Goal: Task Accomplishment & Management: Complete application form

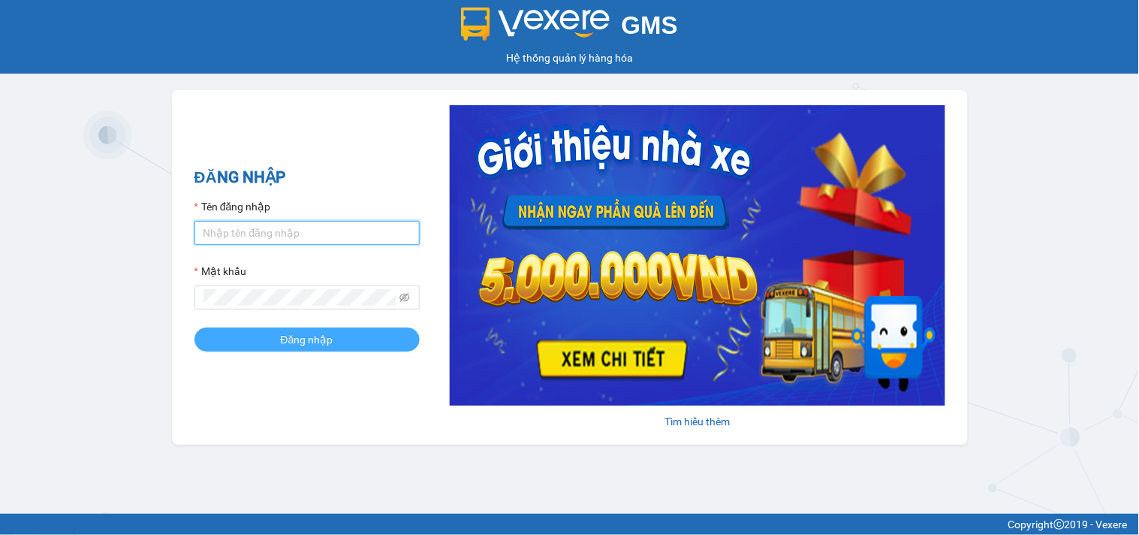
type input "tiendong.hungtoanphat"
click at [303, 345] on span "Đăng nhập" at bounding box center [307, 339] width 53 height 17
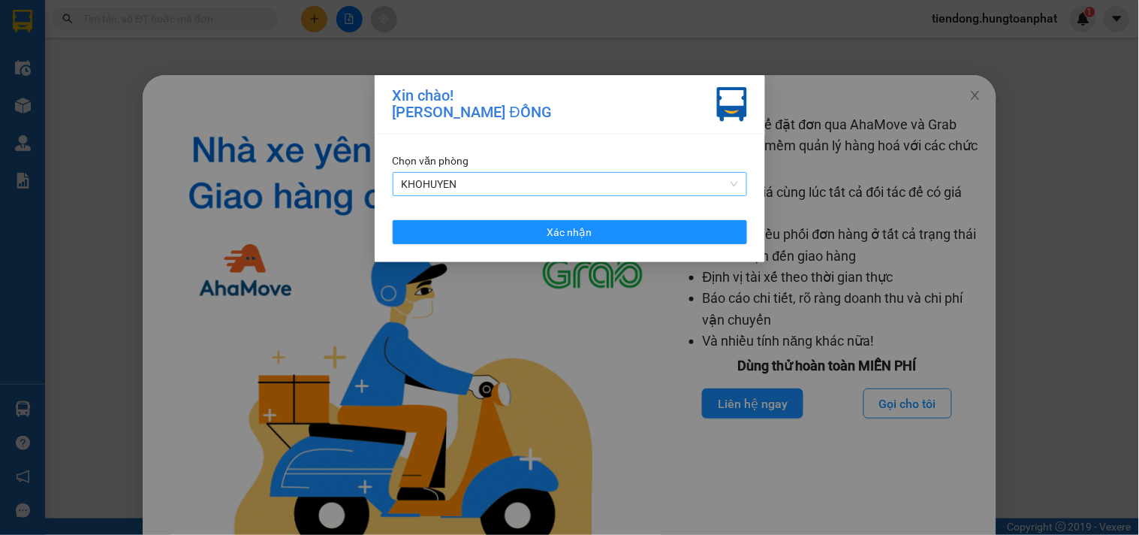
click at [497, 188] on span "KHOHUYEN" at bounding box center [570, 184] width 336 height 23
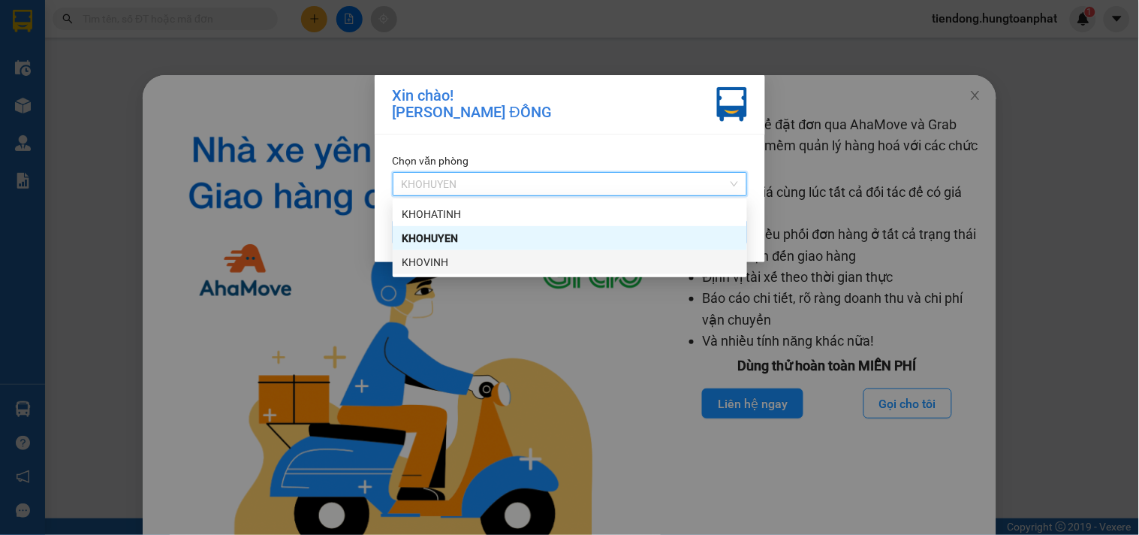
click at [445, 258] on div "KHOVINH" at bounding box center [570, 262] width 336 height 17
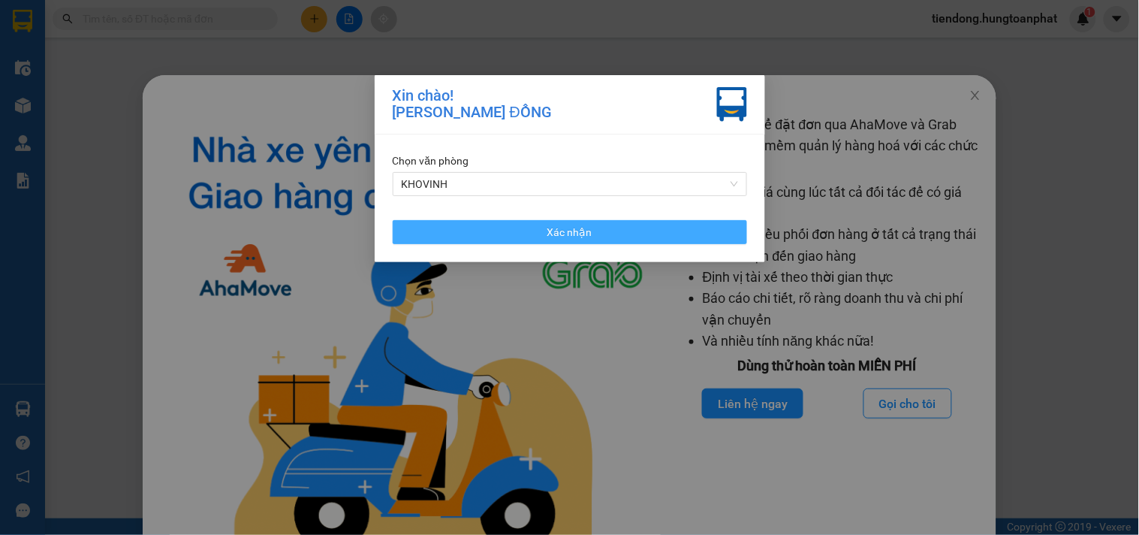
click at [485, 220] on button "Xác nhận" at bounding box center [570, 232] width 354 height 24
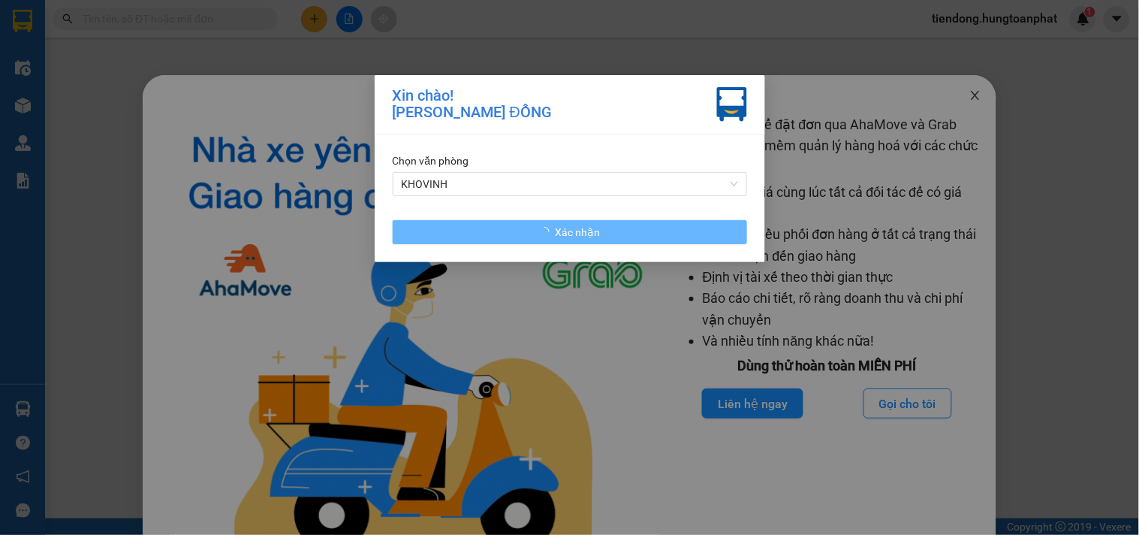
click at [970, 95] on icon "close" at bounding box center [976, 95] width 12 height 12
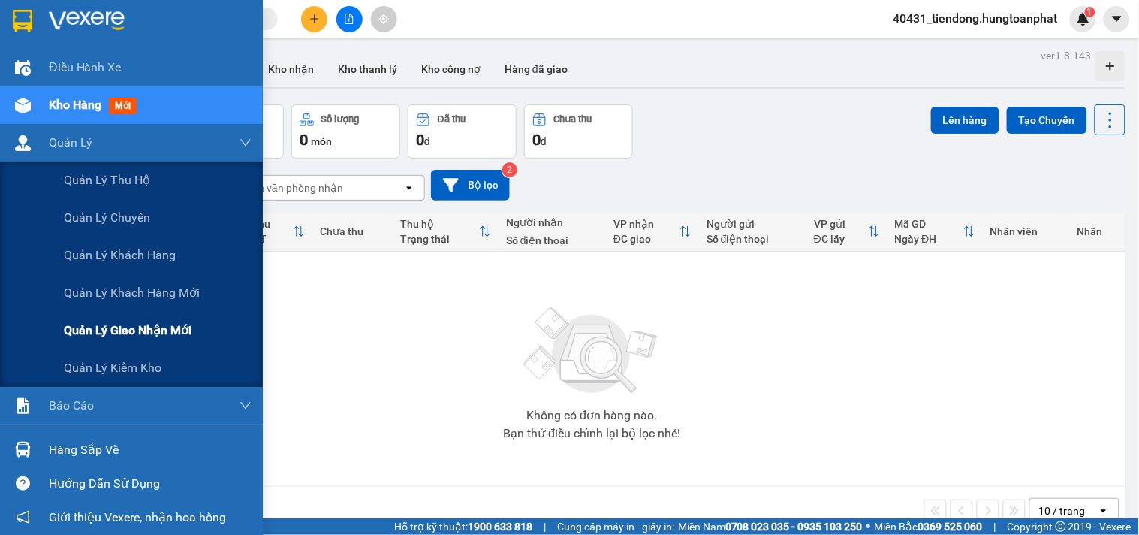
click at [118, 323] on span "Quản lý giao nhận mới" at bounding box center [128, 330] width 128 height 19
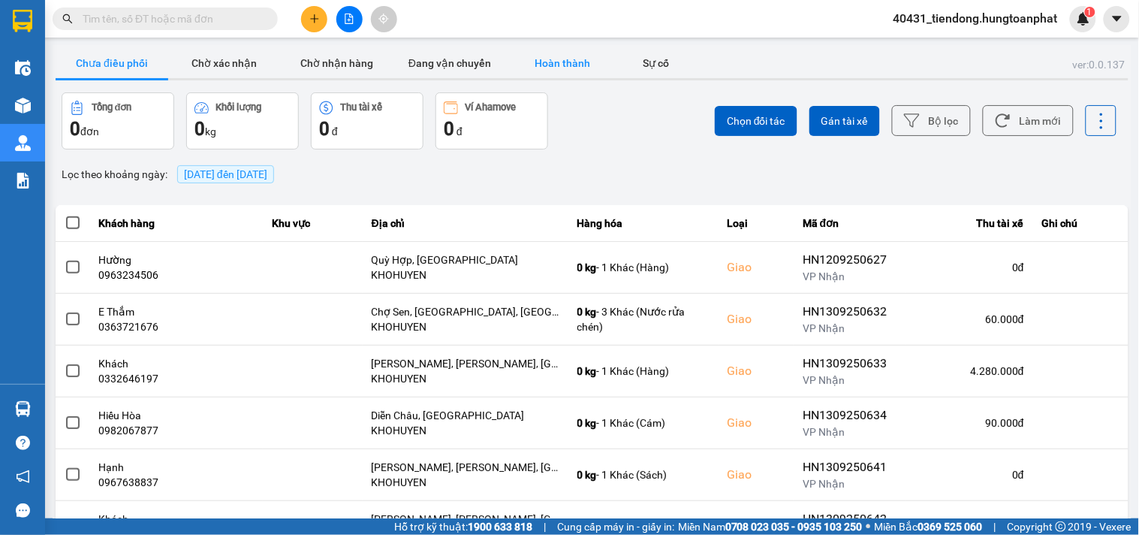
click at [565, 65] on button "Hoàn thành" at bounding box center [562, 63] width 113 height 30
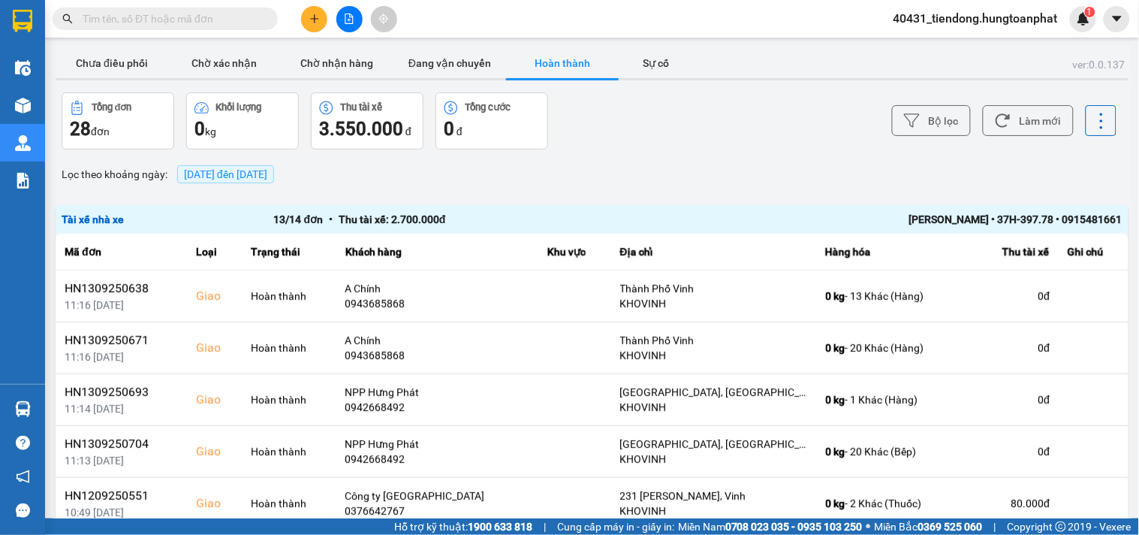
click at [226, 175] on span "[DATE] đến [DATE]" at bounding box center [225, 174] width 83 height 12
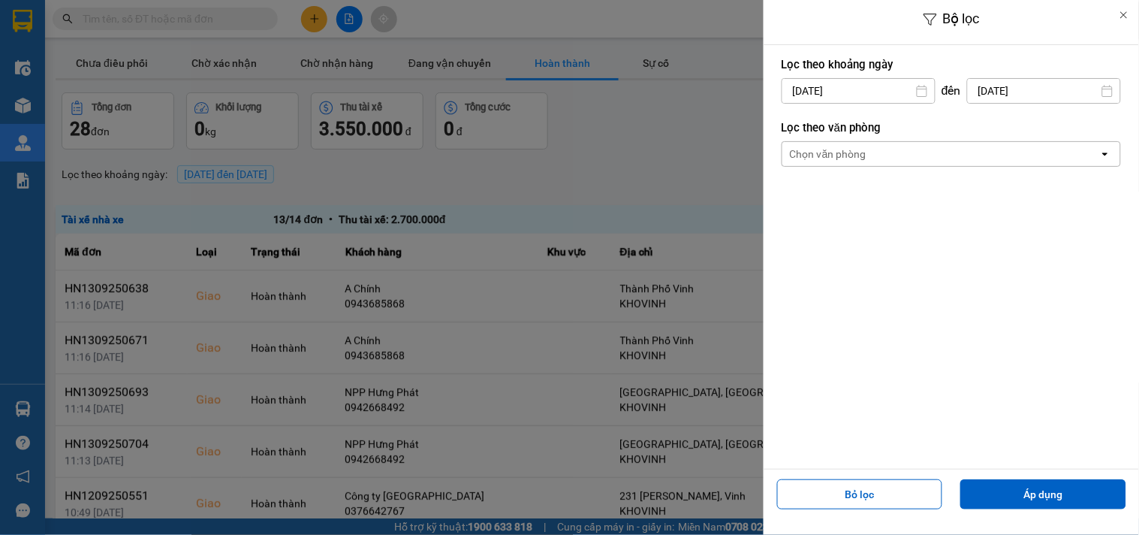
click at [809, 89] on input "[DATE]" at bounding box center [859, 91] width 152 height 24
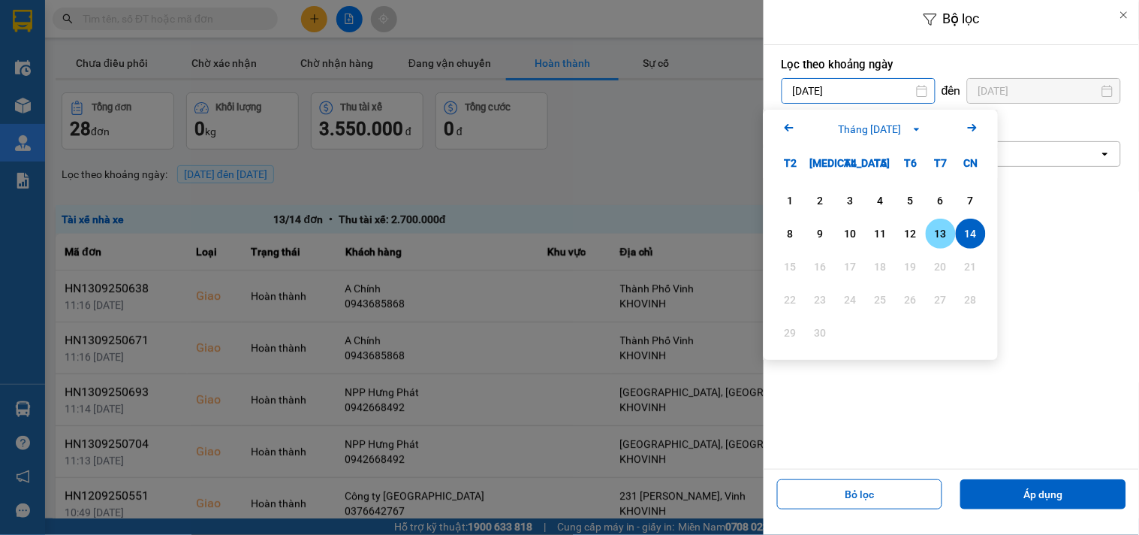
click at [933, 237] on div "13" at bounding box center [940, 234] width 21 height 18
type input "13/09/2025"
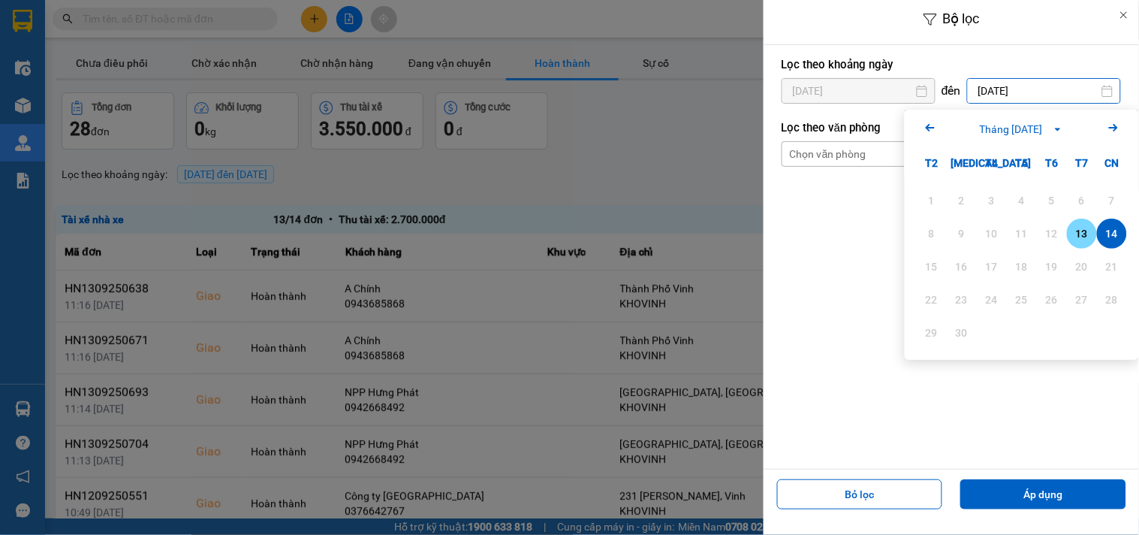
click at [1074, 238] on div "13" at bounding box center [1082, 234] width 21 height 18
type input "13/09/2025"
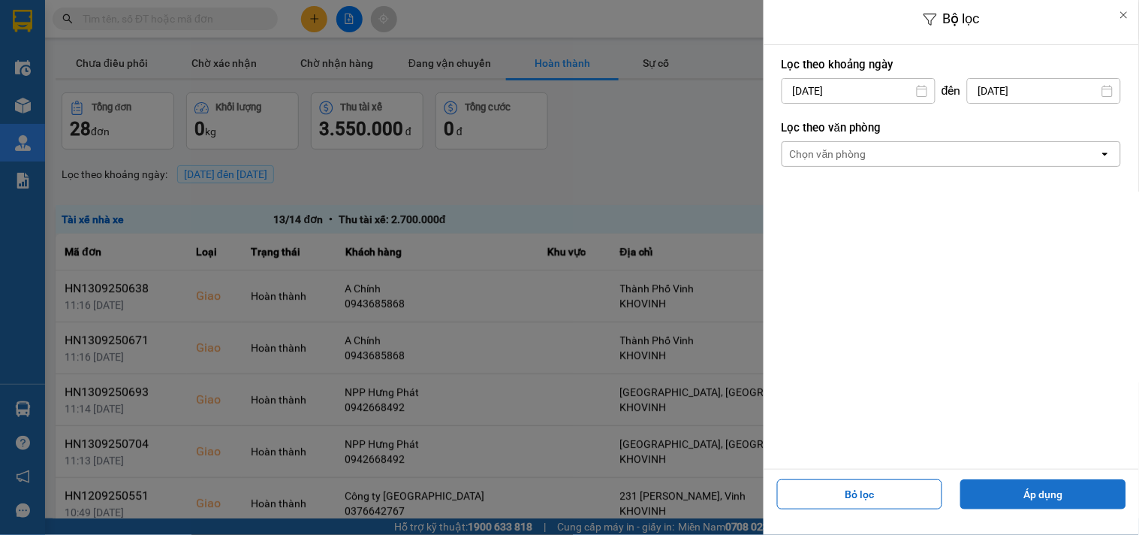
click at [1023, 490] on button "Áp dụng" at bounding box center [1044, 494] width 166 height 30
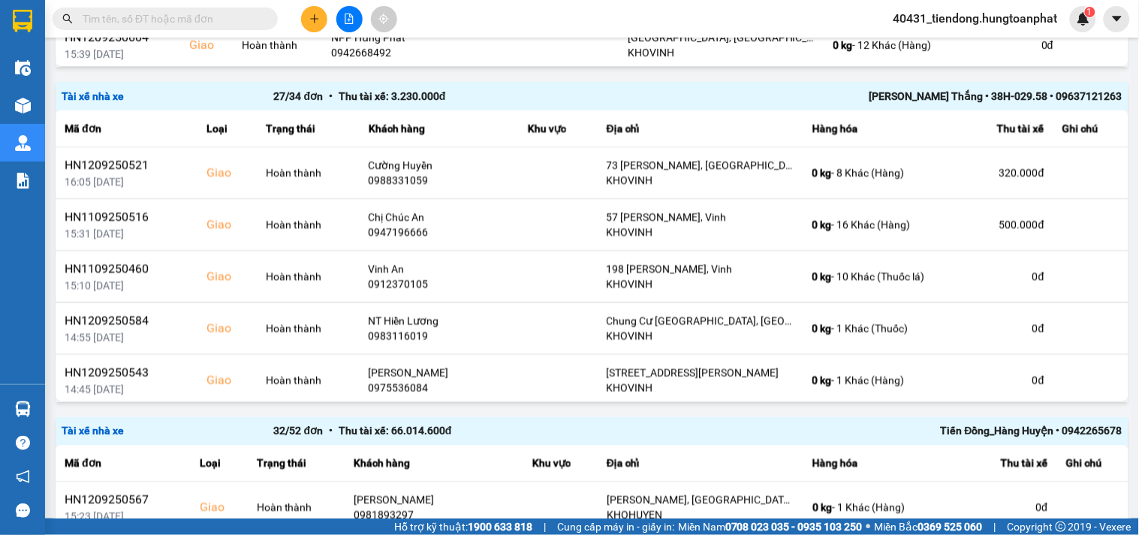
scroll to position [606, 0]
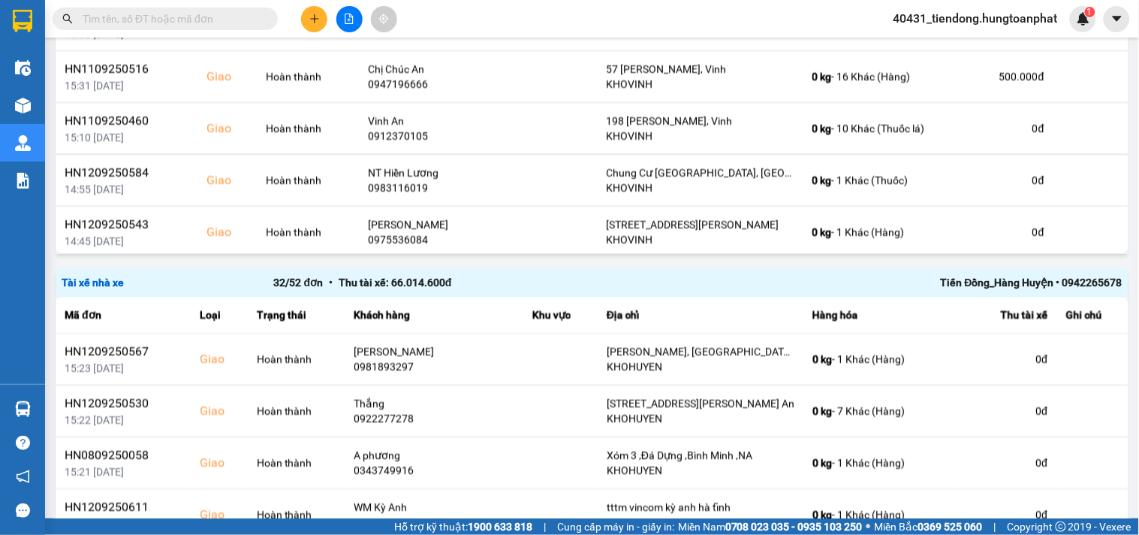
click at [993, 275] on div "Tiến Đồng_Hàng Huyện • 0942265678" at bounding box center [910, 283] width 424 height 17
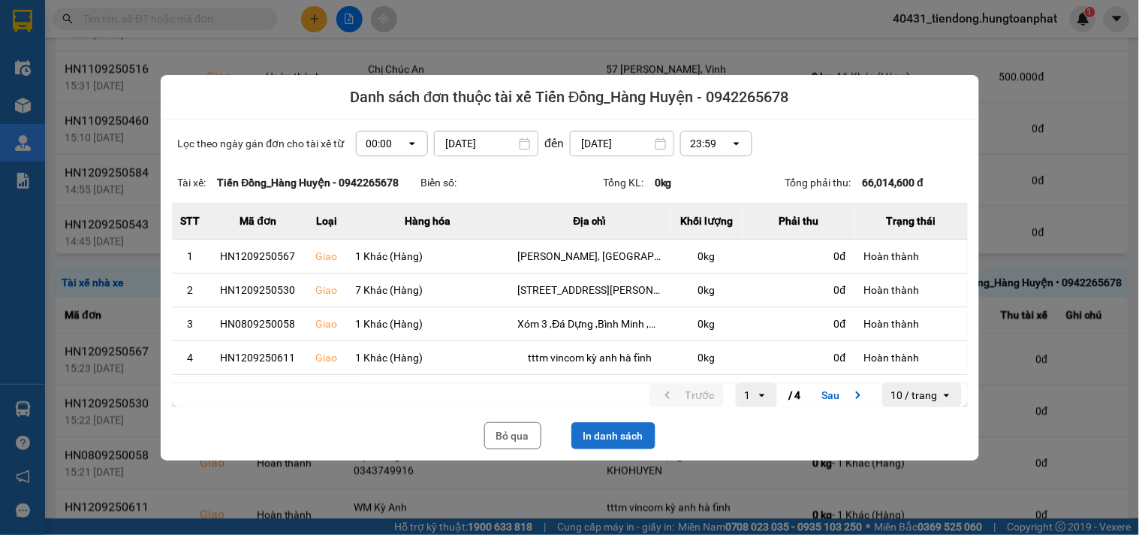
click at [627, 425] on button "In danh sách" at bounding box center [613, 435] width 84 height 27
click at [500, 438] on button "Bỏ qua" at bounding box center [512, 435] width 57 height 27
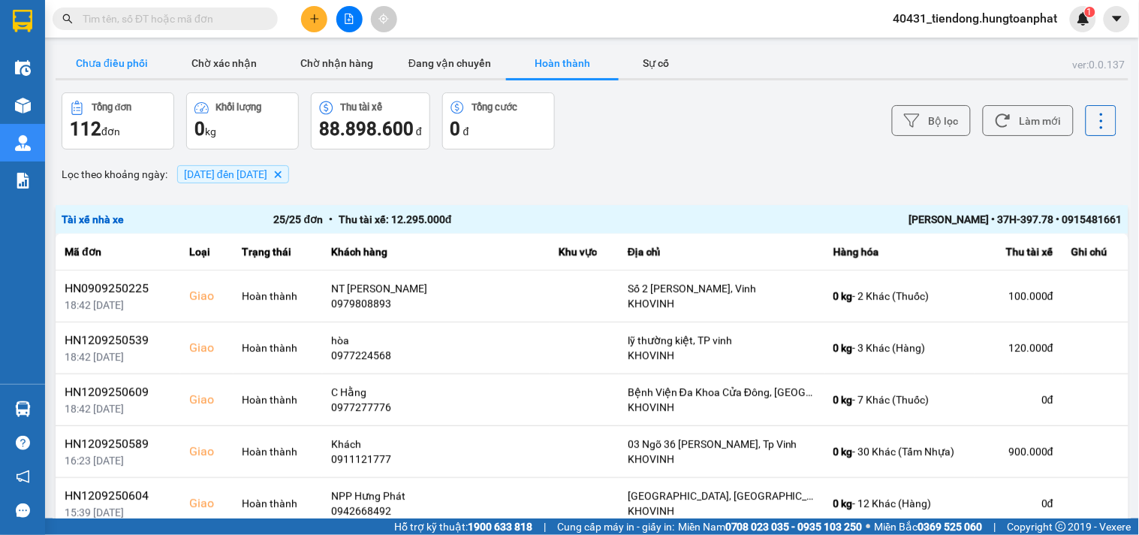
click at [95, 61] on button "Chưa điều phối" at bounding box center [112, 63] width 113 height 30
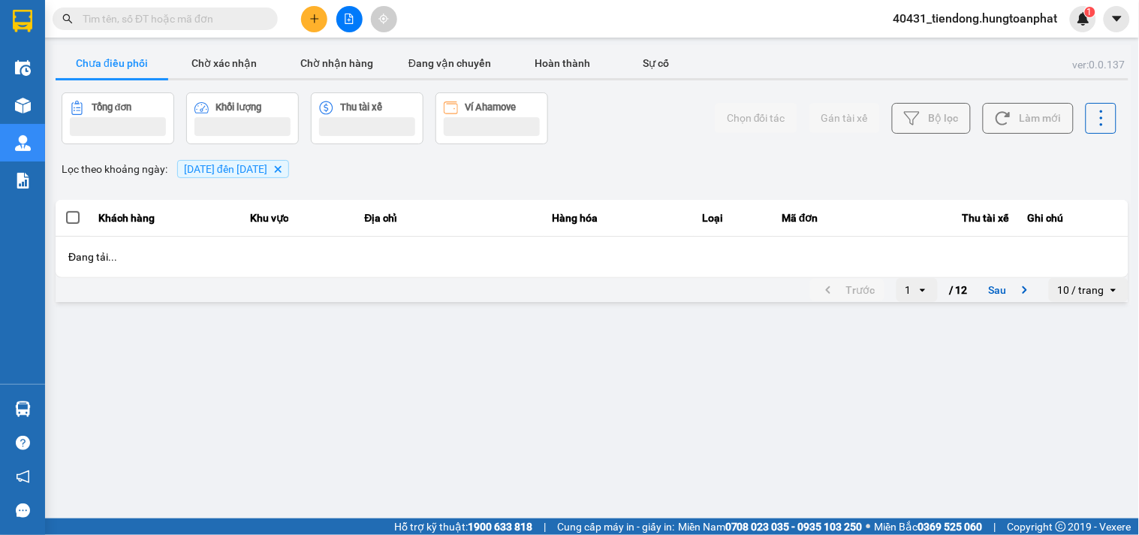
click at [184, 163] on span "13/09/2025 đến 13/09/2025" at bounding box center [225, 169] width 83 height 12
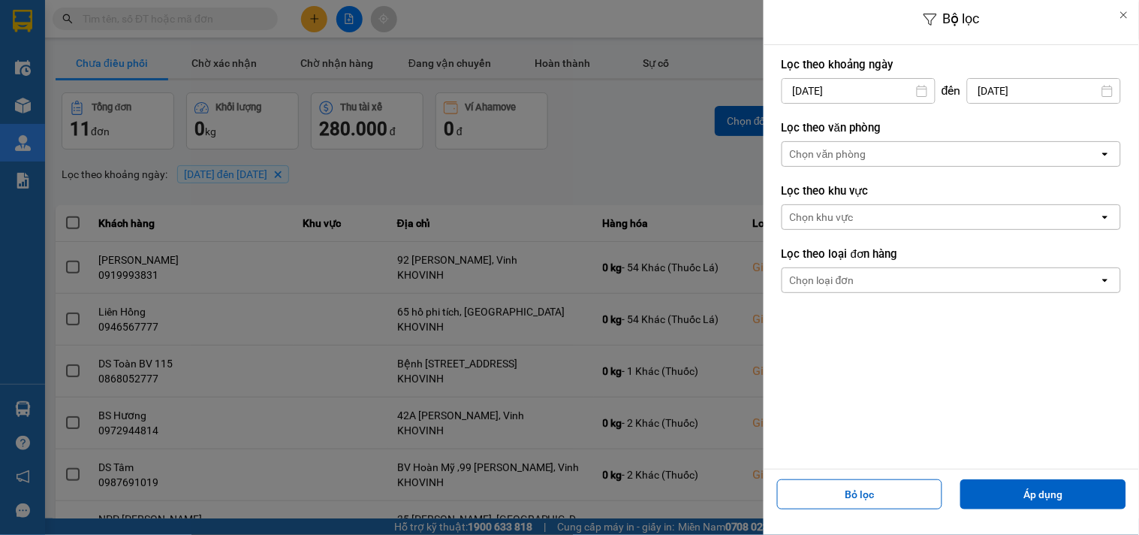
click at [822, 81] on input "13/09/2025" at bounding box center [859, 91] width 152 height 24
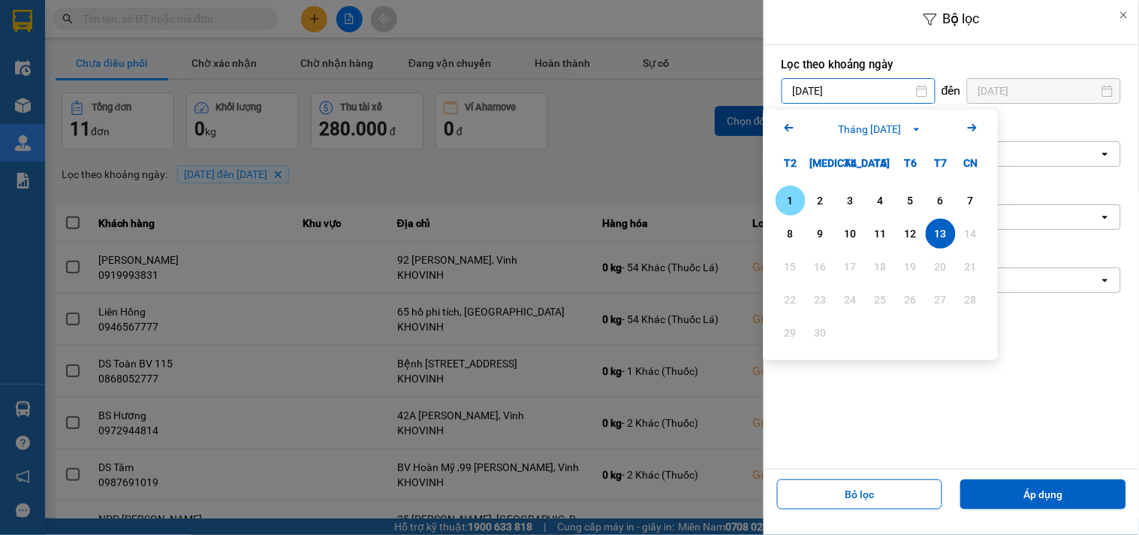
click at [796, 201] on div "1" at bounding box center [790, 200] width 21 height 18
type input "01/09/2025"
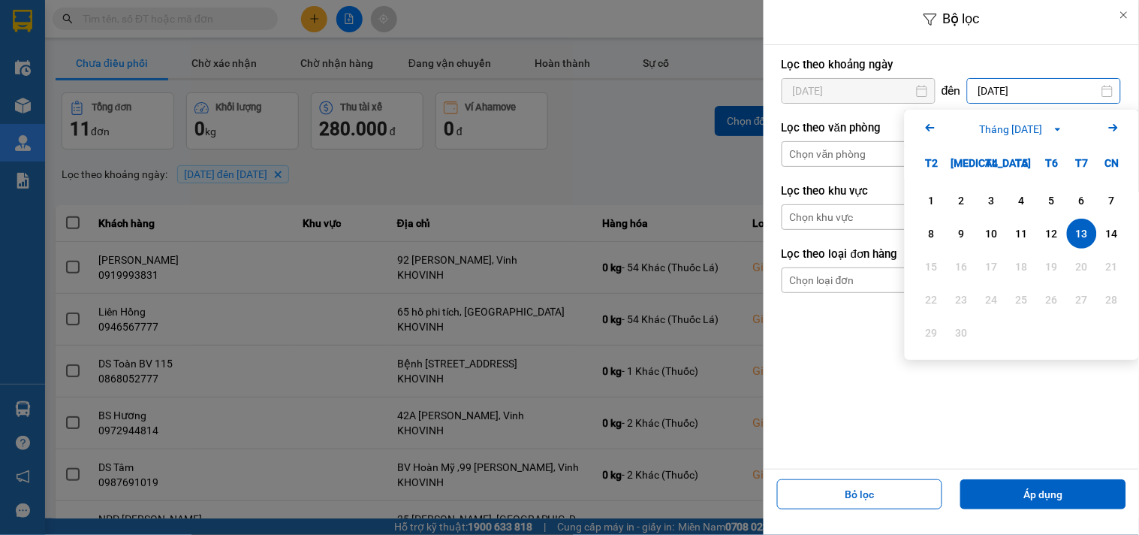
click at [1017, 94] on input "13/09/2025" at bounding box center [1044, 91] width 152 height 24
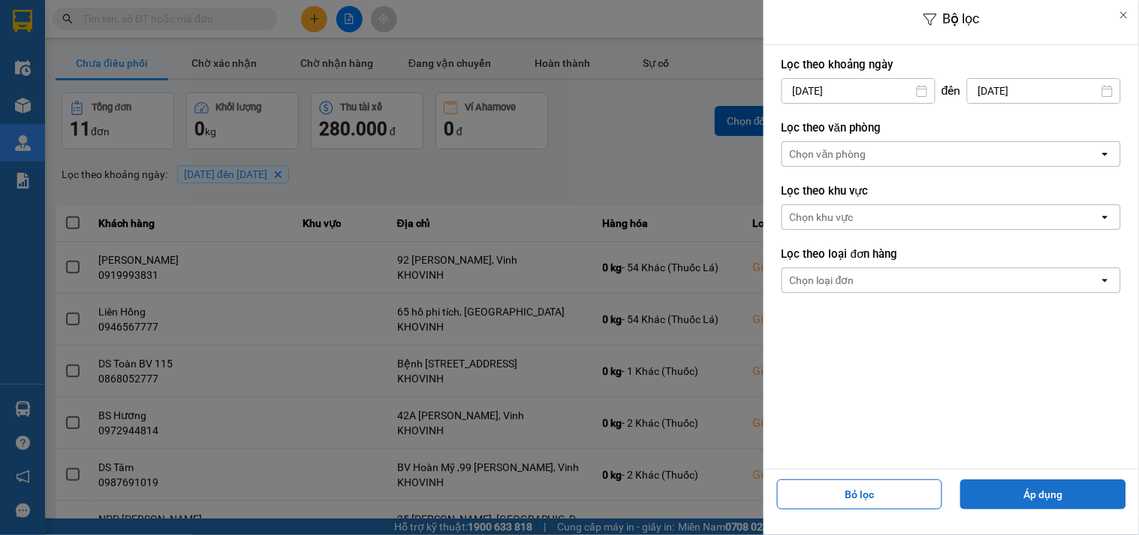
click at [1050, 501] on button "Áp dụng" at bounding box center [1044, 494] width 166 height 30
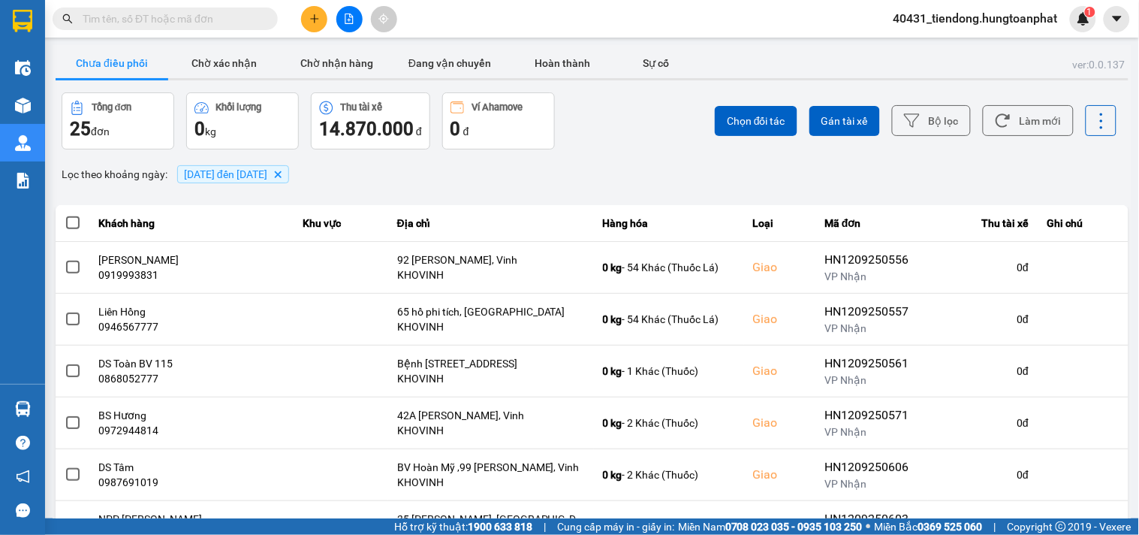
click at [267, 176] on span "01/09/2025 đến 13/09/2025" at bounding box center [225, 174] width 83 height 12
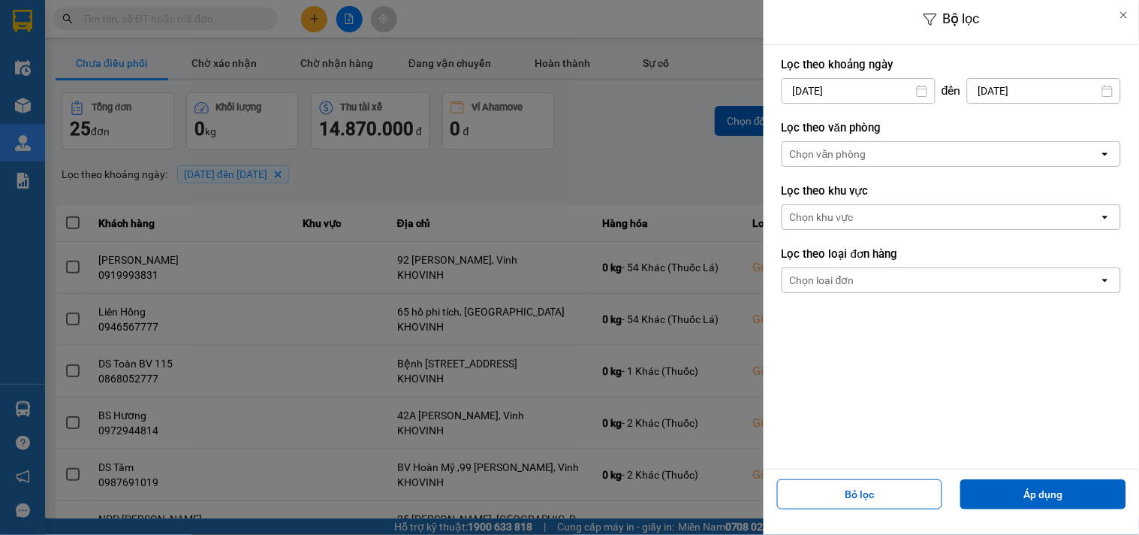
click at [936, 146] on div "Chọn văn phòng" at bounding box center [941, 154] width 317 height 24
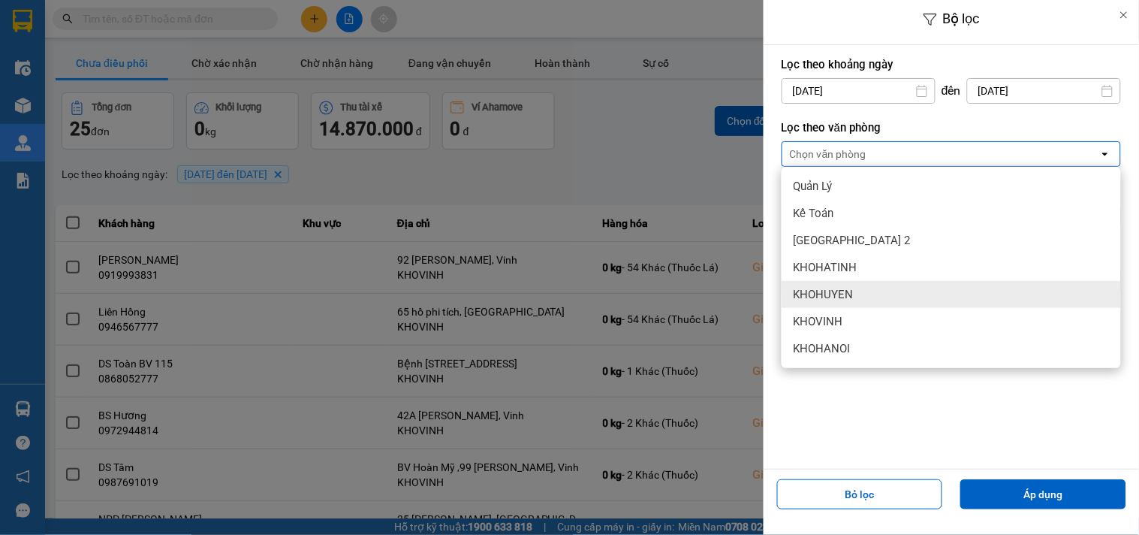
click at [872, 294] on div "KHOHUYEN" at bounding box center [951, 294] width 339 height 27
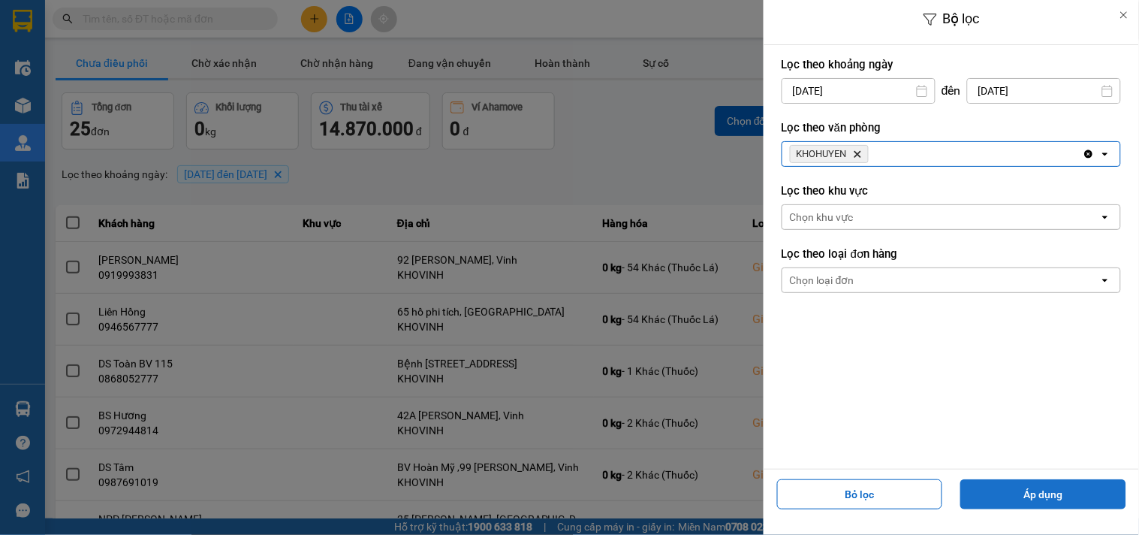
click at [1059, 484] on button "Áp dụng" at bounding box center [1044, 494] width 166 height 30
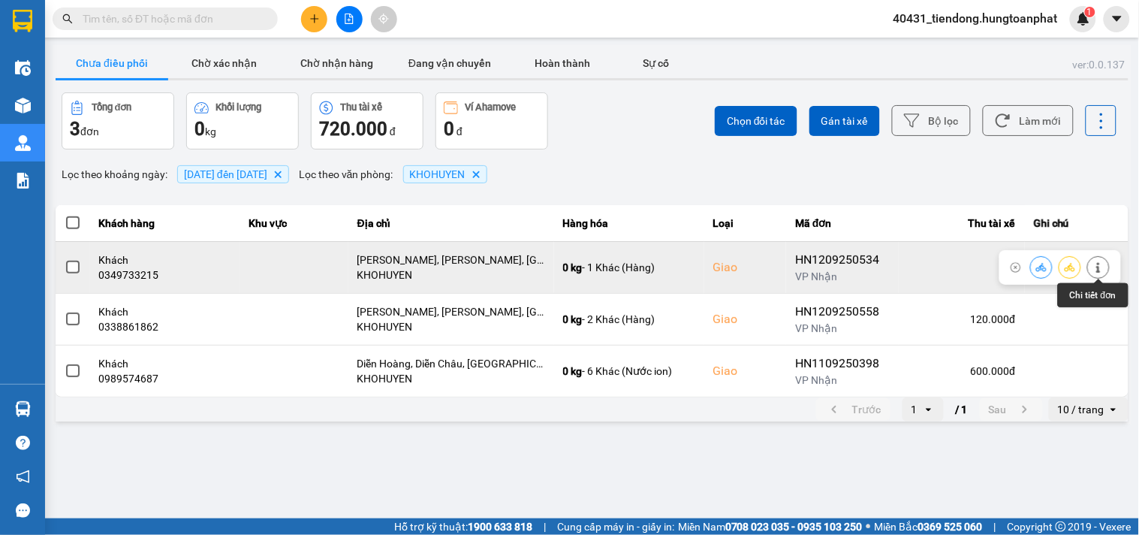
drag, startPoint x: 1097, startPoint y: 271, endPoint x: 1125, endPoint y: 264, distance: 28.8
click at [1099, 271] on icon at bounding box center [1098, 267] width 11 height 11
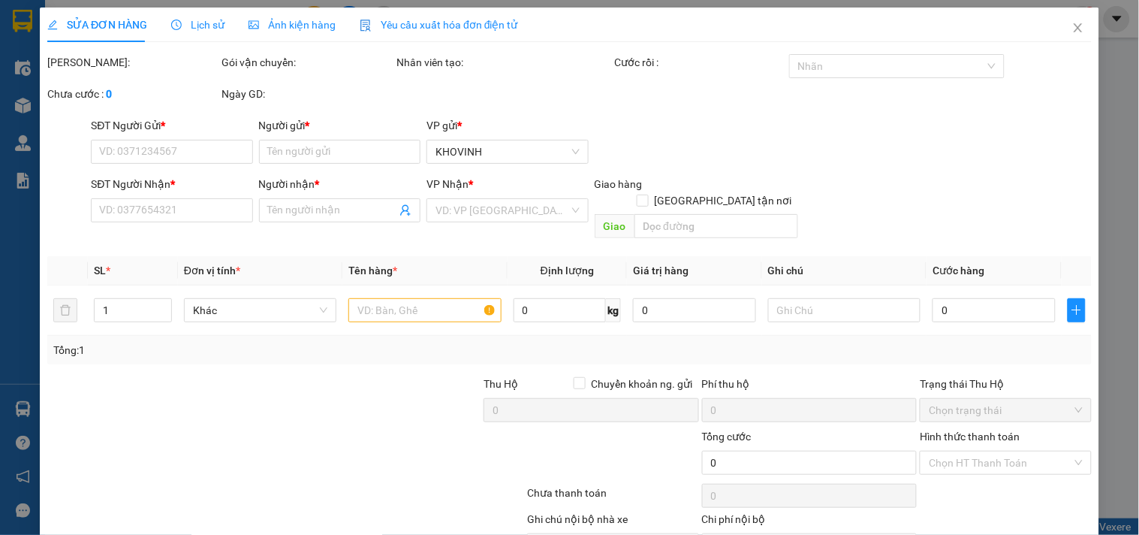
scroll to position [71, 0]
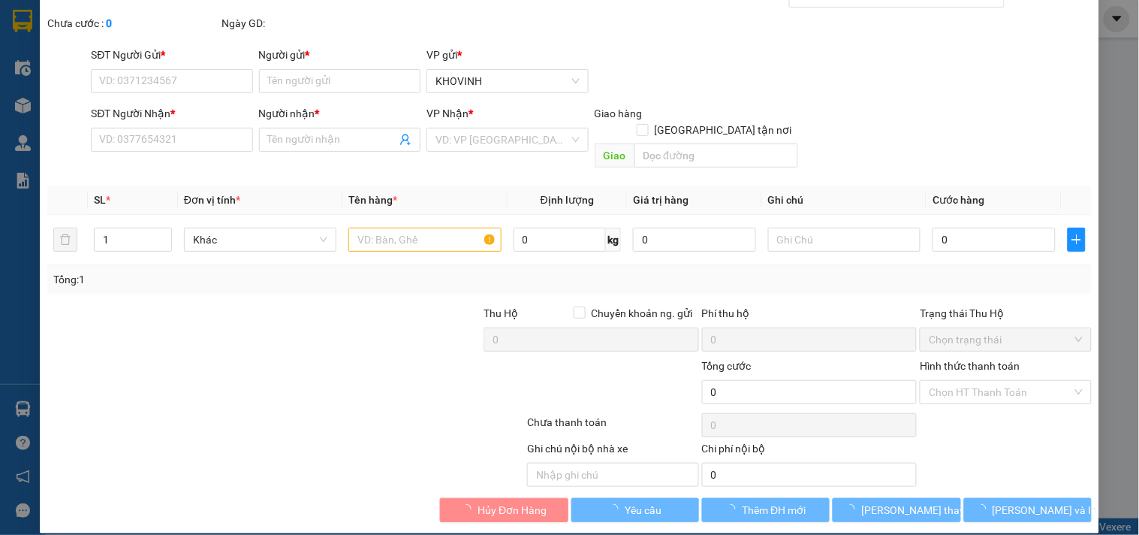
type input "0981745193"
type input "Khách"
type input "0349733215"
type input "Khách"
checkbox input "true"
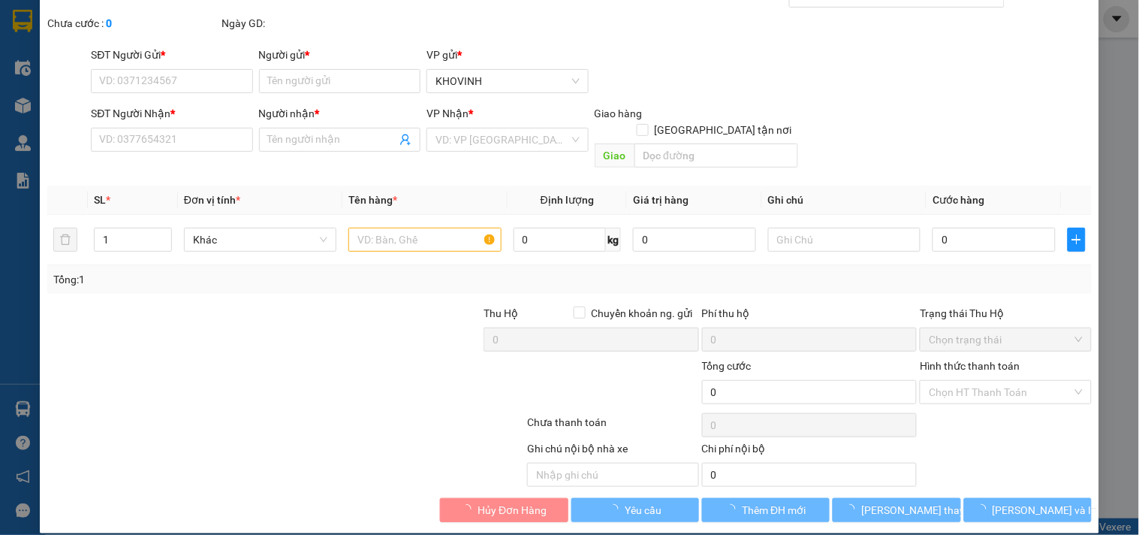
type input "[PERSON_NAME], [PERSON_NAME], [GEOGRAPHIC_DATA]"
checkbox input "true"
type input "60.000"
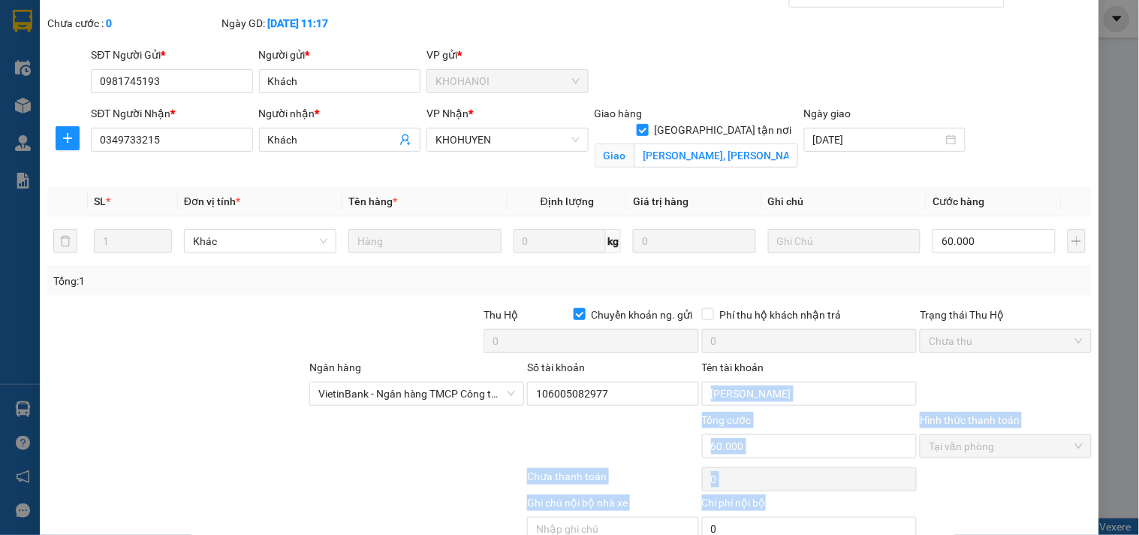
scroll to position [158, 0]
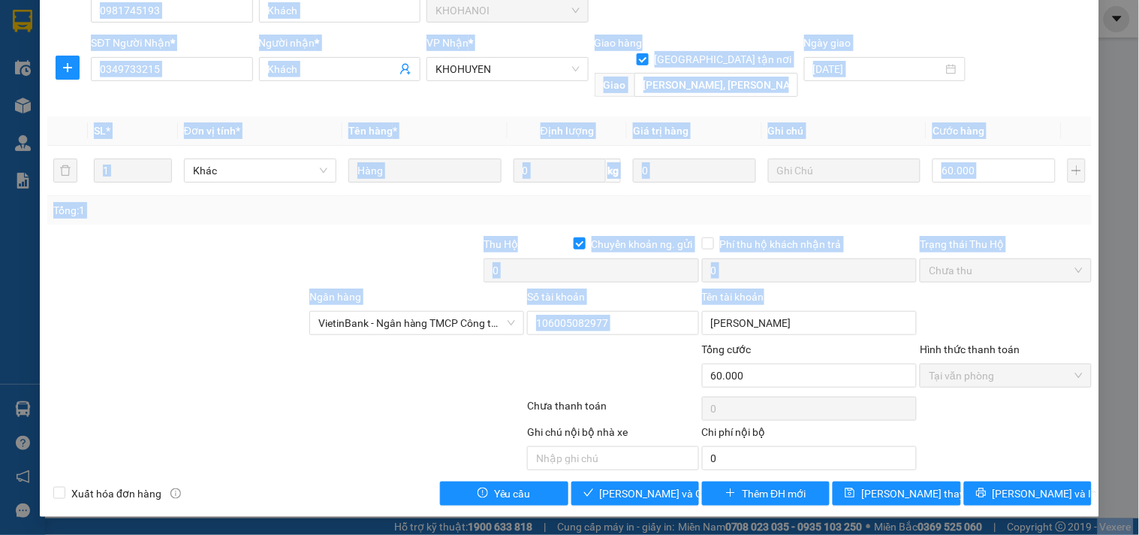
drag, startPoint x: 1094, startPoint y: 567, endPoint x: 1038, endPoint y: 521, distance: 72.6
click at [1090, 534] on html "Kết quả tìm kiếm ( 0 ) Bộ lọc No Data 40431_tiendong.hungtoanphat 1 Điều hành x…" at bounding box center [569, 267] width 1139 height 535
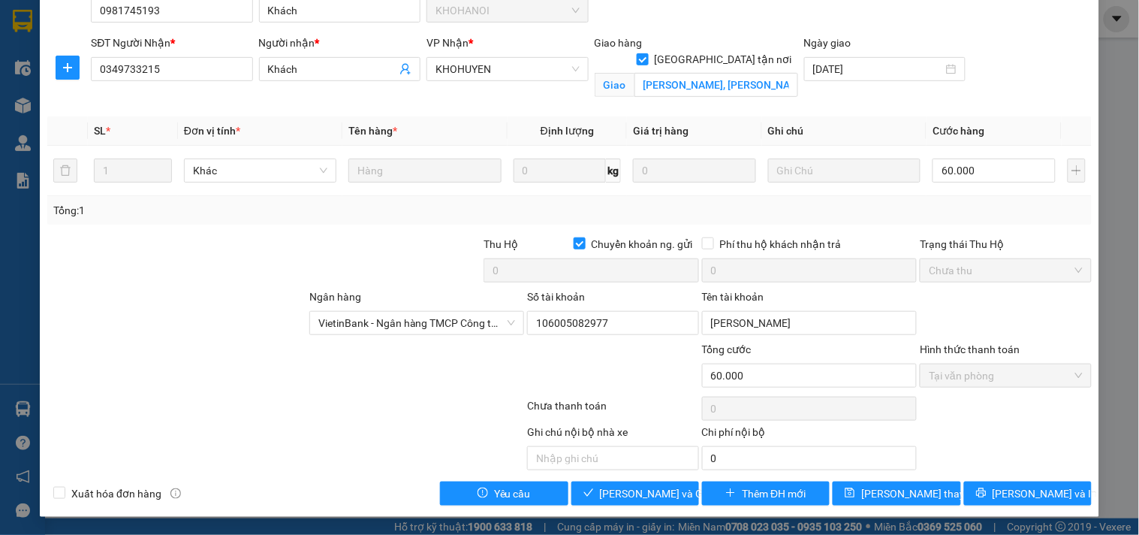
click at [1037, 433] on div "Ghi chú nội bộ nhà xe Chi phí nội bộ 0" at bounding box center [570, 447] width 1048 height 47
click at [1008, 490] on span "Lưu và In" at bounding box center [1045, 493] width 105 height 17
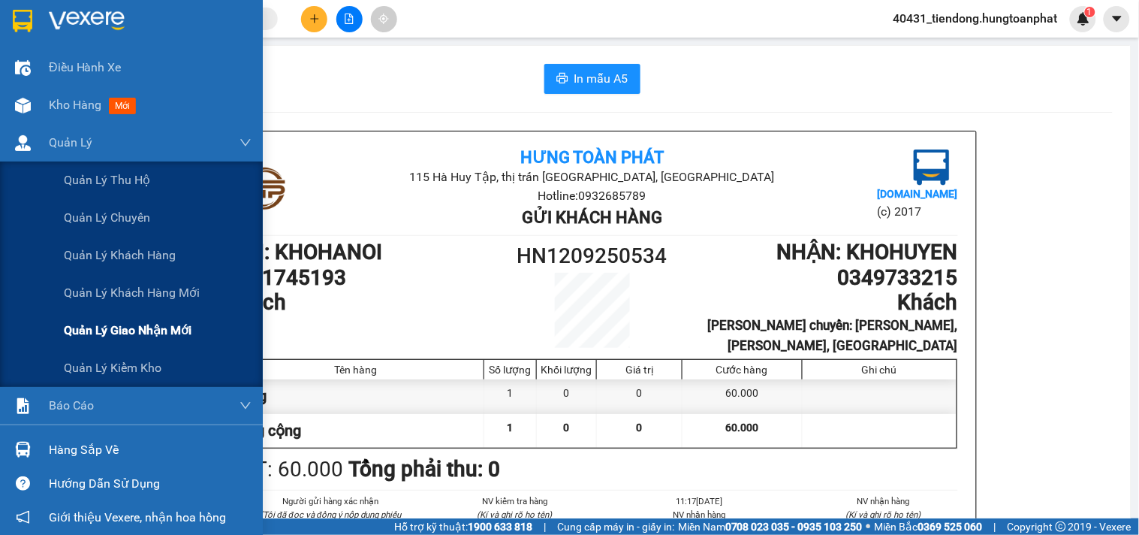
click at [122, 330] on span "Quản lý giao nhận mới" at bounding box center [128, 330] width 128 height 19
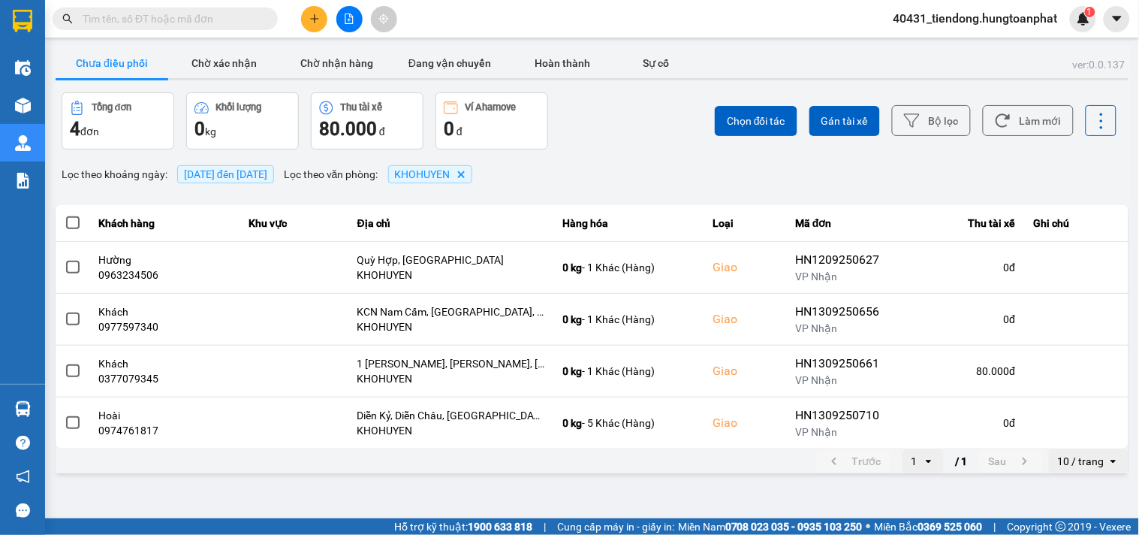
click at [464, 173] on icon "KHOHUYEN, close by backspace" at bounding box center [460, 173] width 7 height 7
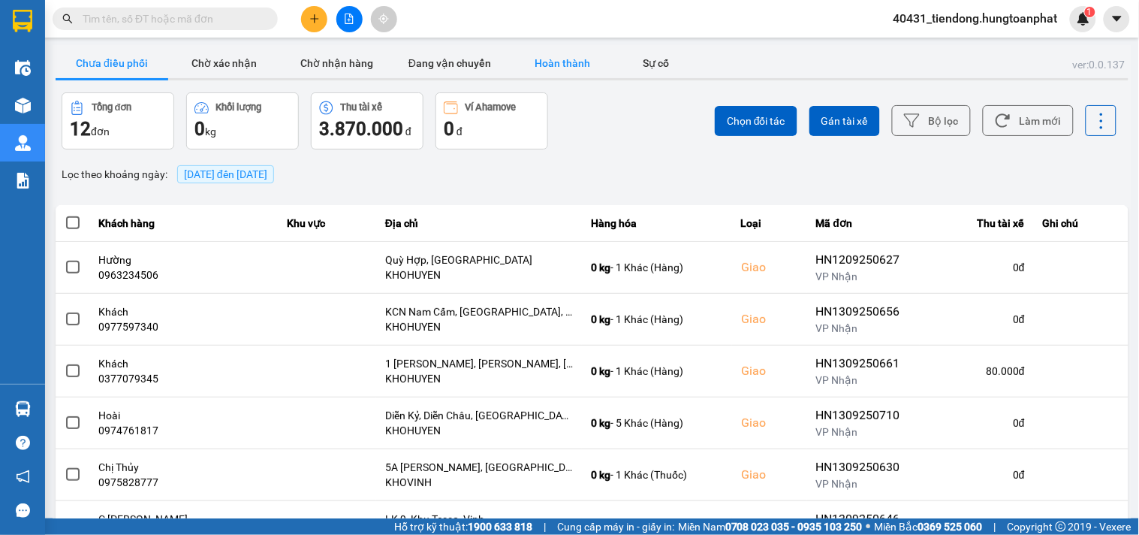
click at [572, 53] on button "Hoàn thành" at bounding box center [562, 63] width 113 height 30
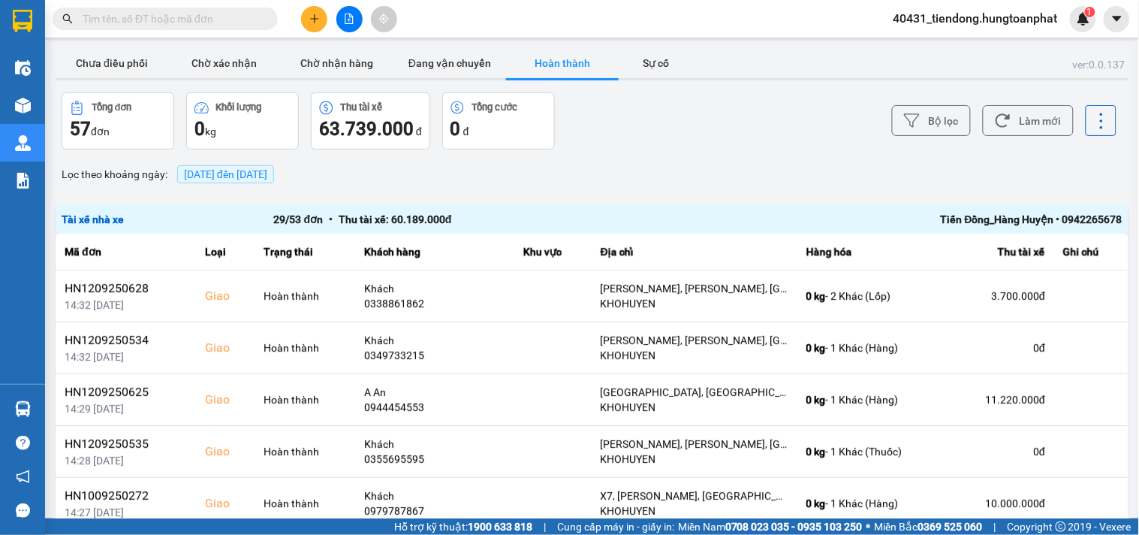
click at [990, 216] on div "Tiến Đồng_Hàng Huyện • 0942265678" at bounding box center [910, 219] width 424 height 17
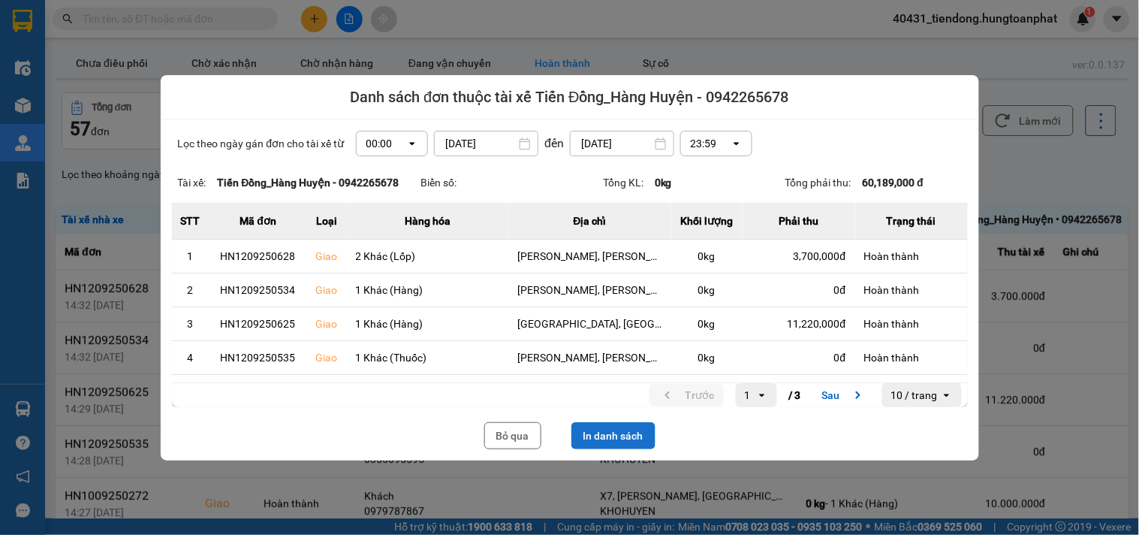
click at [635, 430] on button "In danh sách" at bounding box center [613, 435] width 84 height 27
click at [532, 430] on button "Bỏ qua" at bounding box center [512, 435] width 57 height 27
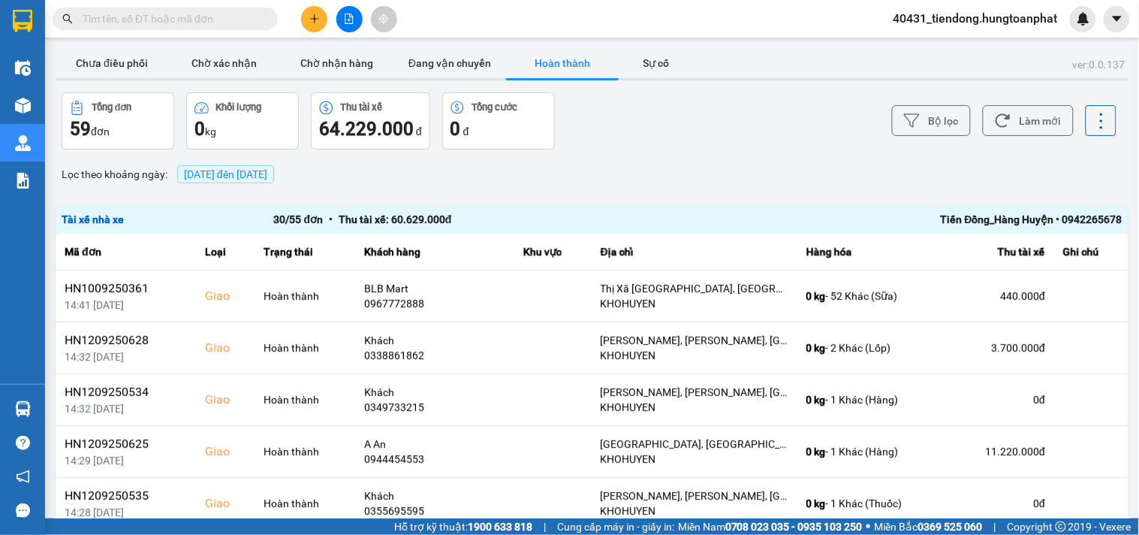
click at [1004, 220] on div "Tiến Đồng_Hàng Huyện • 0942265678" at bounding box center [910, 219] width 424 height 17
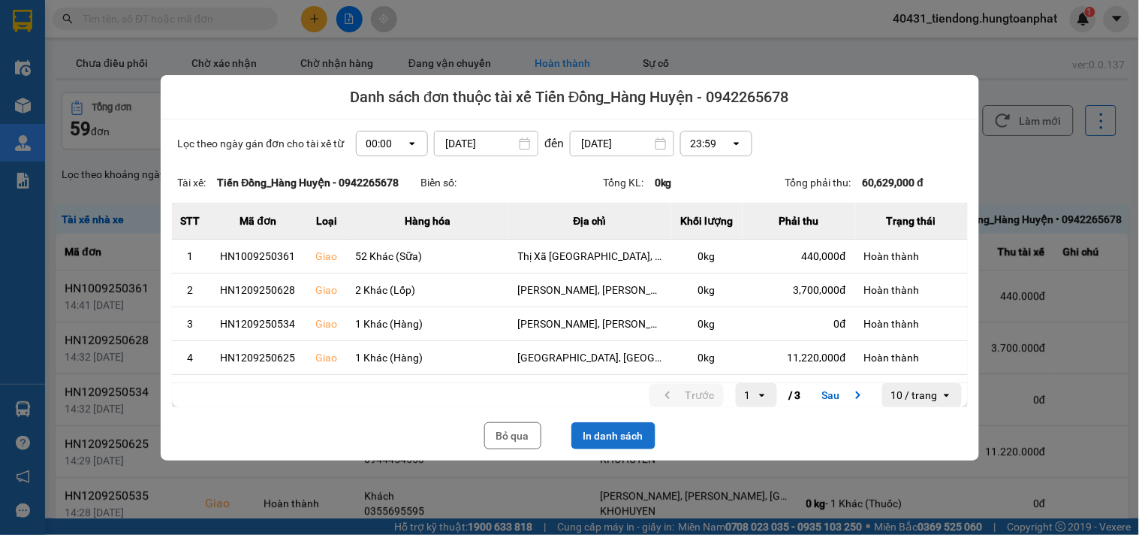
click at [608, 432] on button "In danh sách" at bounding box center [613, 435] width 84 height 27
click at [634, 442] on button "In danh sách" at bounding box center [613, 435] width 84 height 27
click at [500, 442] on button "Bỏ qua" at bounding box center [512, 435] width 57 height 27
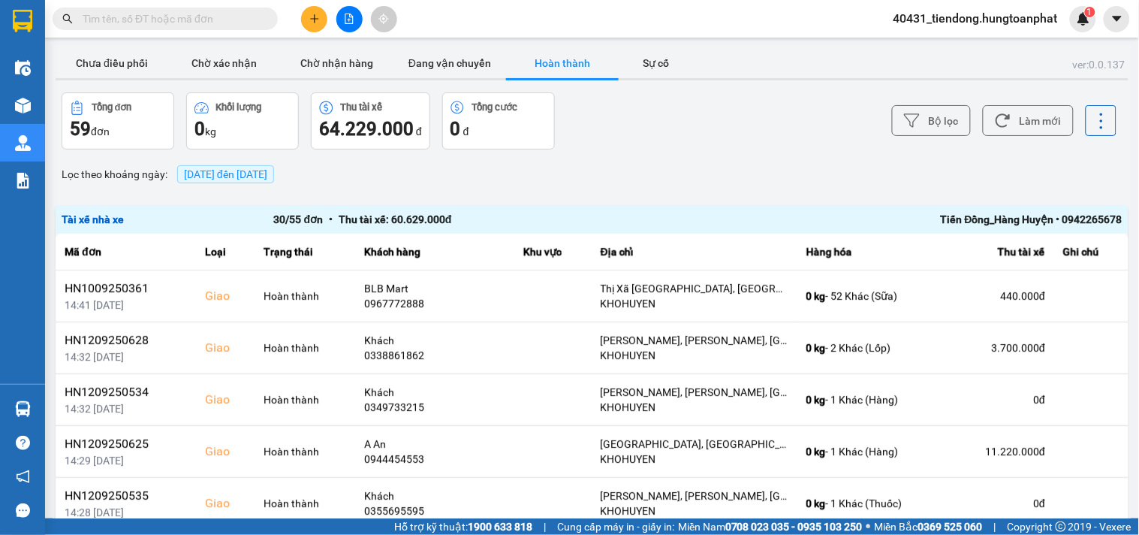
click at [1024, 11] on span "40431_tiendong.hungtoanphat" at bounding box center [976, 18] width 188 height 19
click at [962, 35] on li "Đăng xuất" at bounding box center [974, 47] width 192 height 24
